Goal: Information Seeking & Learning: Learn about a topic

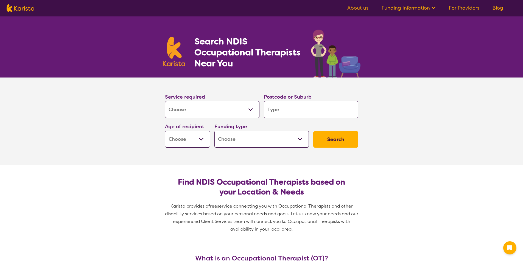
select select "[MEDICAL_DATA]"
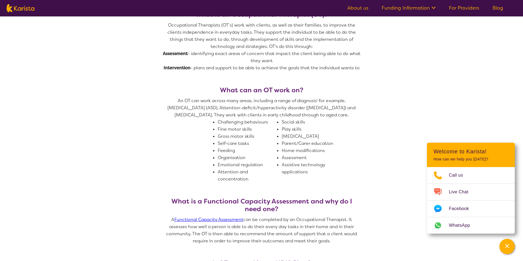
scroll to position [247, 0]
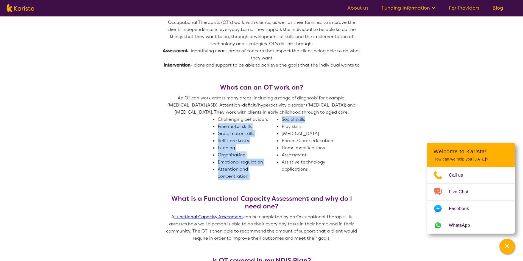
drag, startPoint x: 279, startPoint y: 119, endPoint x: 308, endPoint y: 119, distance: 29.6
click at [308, 119] on div "Challenging behaviours Fine motor skills Gross motor skills Self-care tasks Fee…" at bounding box center [279, 148] width 123 height 64
click at [316, 120] on li "Social skills" at bounding box center [311, 119] width 60 height 7
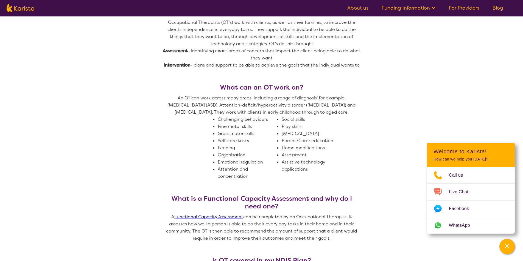
click at [305, 128] on li "Play skills" at bounding box center [311, 126] width 60 height 7
drag, startPoint x: 259, startPoint y: 136, endPoint x: 219, endPoint y: 134, distance: 39.8
click at [216, 135] on span "An OT can work across many areas, including a range of diagnosis' for example, …" at bounding box center [262, 138] width 198 height 86
copy li "Gross motor skills"
click at [368, 134] on section "What is an Occupational Therapist (OT)? Occupational Therapists (OT’s) work wit…" at bounding box center [261, 146] width 523 height 302
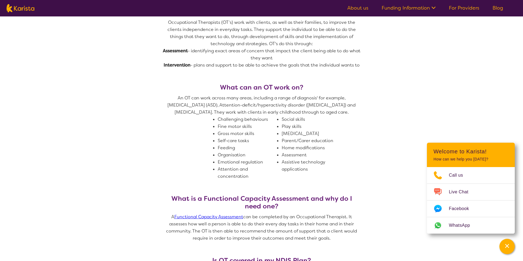
scroll to position [274, 0]
